Goal: Transaction & Acquisition: Purchase product/service

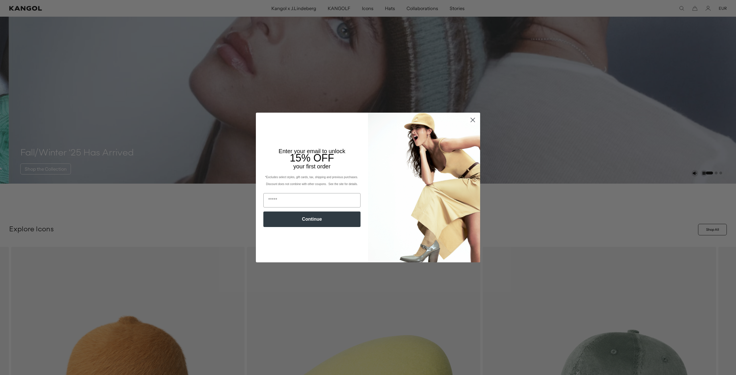
click at [469, 119] on circle "Close dialog" at bounding box center [472, 119] width 9 height 9
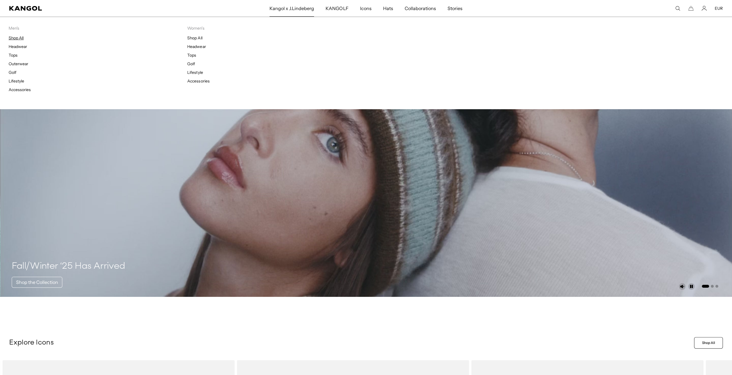
scroll to position [0, 119]
click at [15, 38] on link "Shop All" at bounding box center [16, 37] width 15 height 5
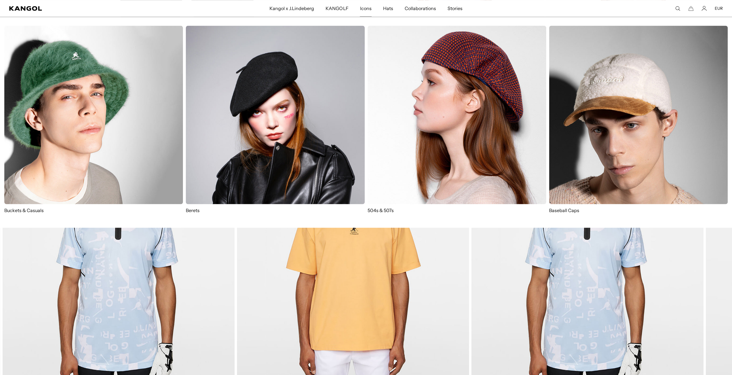
scroll to position [0, 119]
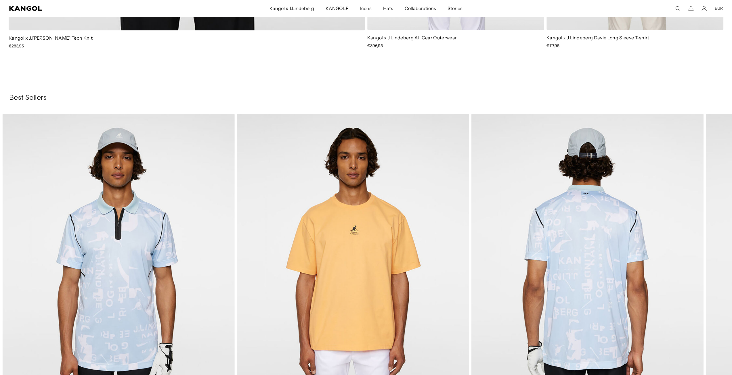
click at [602, 140] on img "1 of 2" at bounding box center [588, 259] width 232 height 291
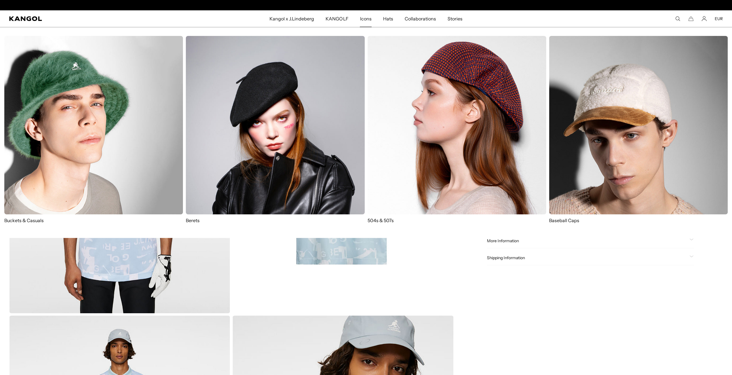
click at [567, 221] on p "Baseball Caps" at bounding box center [638, 220] width 179 height 6
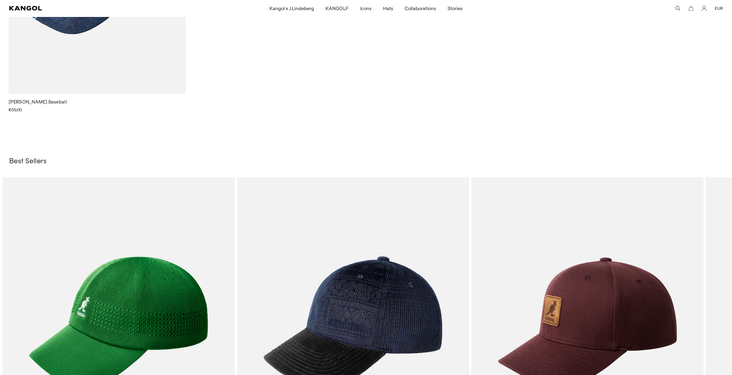
scroll to position [0, 119]
